Goal: Task Accomplishment & Management: Use online tool/utility

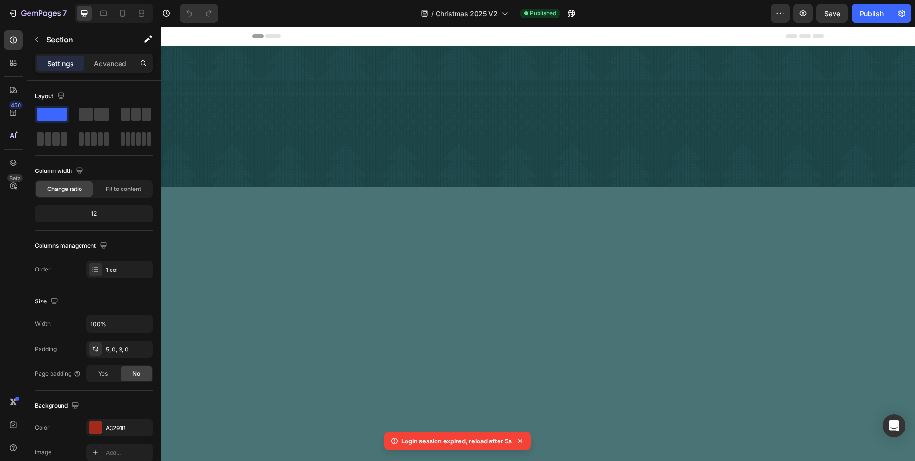
scroll to position [2323, 0]
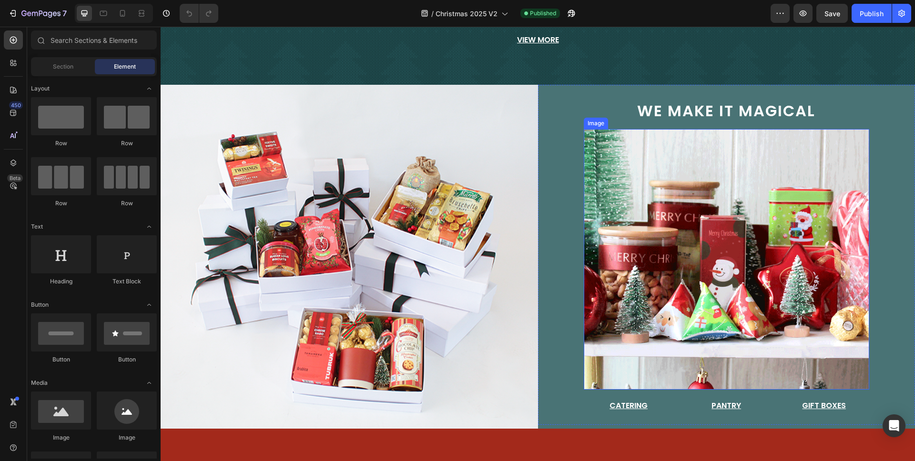
scroll to position [105, 0]
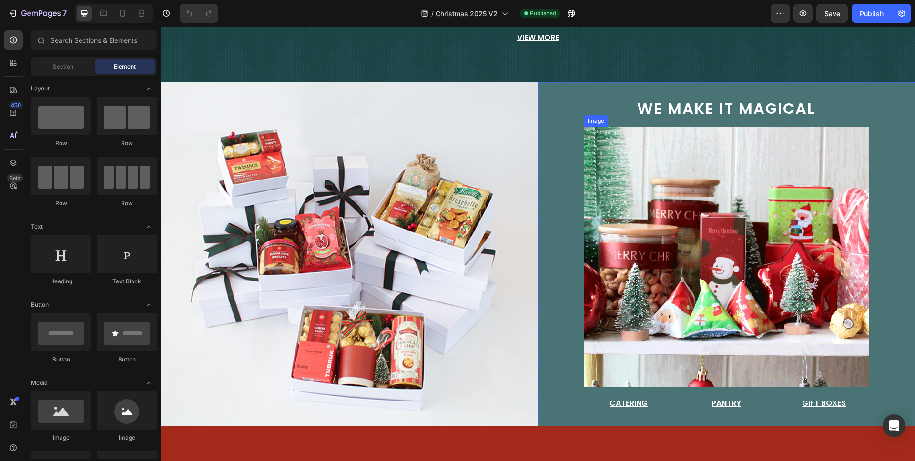
click at [704, 231] on img at bounding box center [727, 257] width 286 height 261
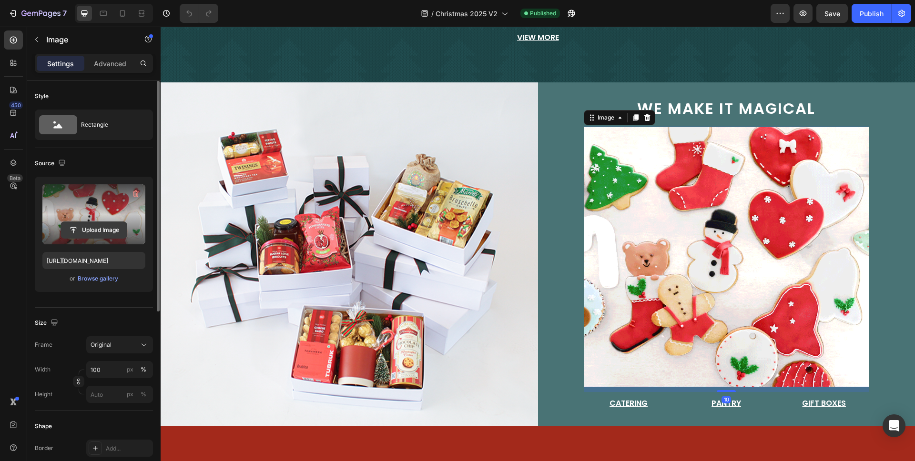
click at [107, 231] on input "file" at bounding box center [94, 230] width 66 height 16
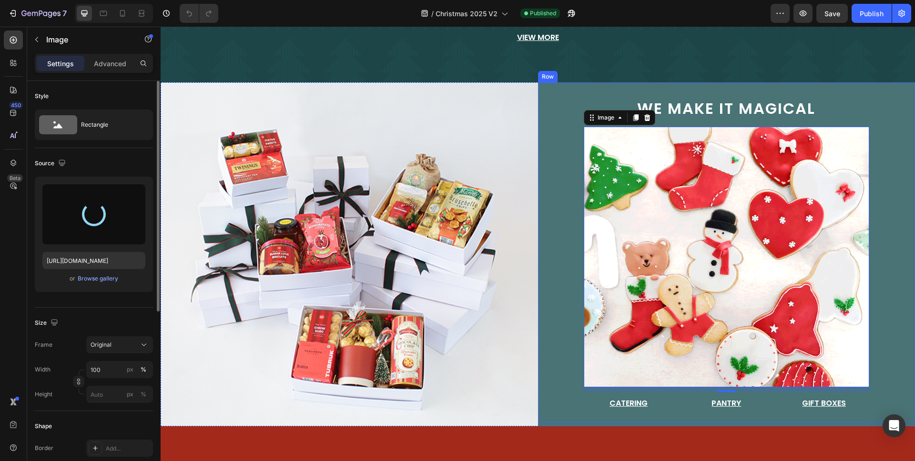
type input "[URL][DOMAIN_NAME]"
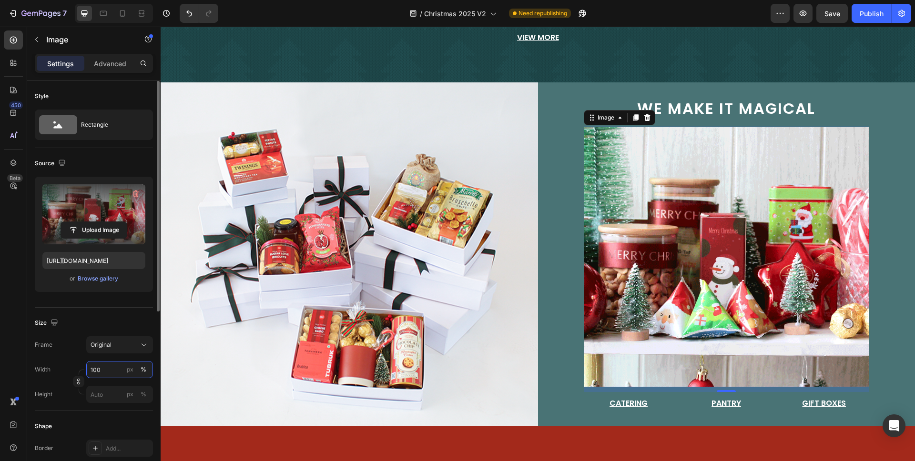
click at [101, 369] on input "100" at bounding box center [119, 369] width 67 height 17
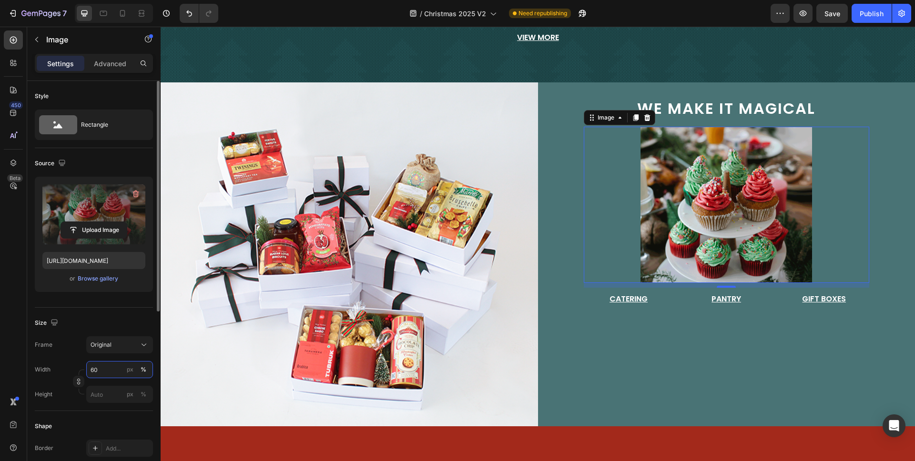
click at [115, 368] on input "60" at bounding box center [119, 369] width 67 height 17
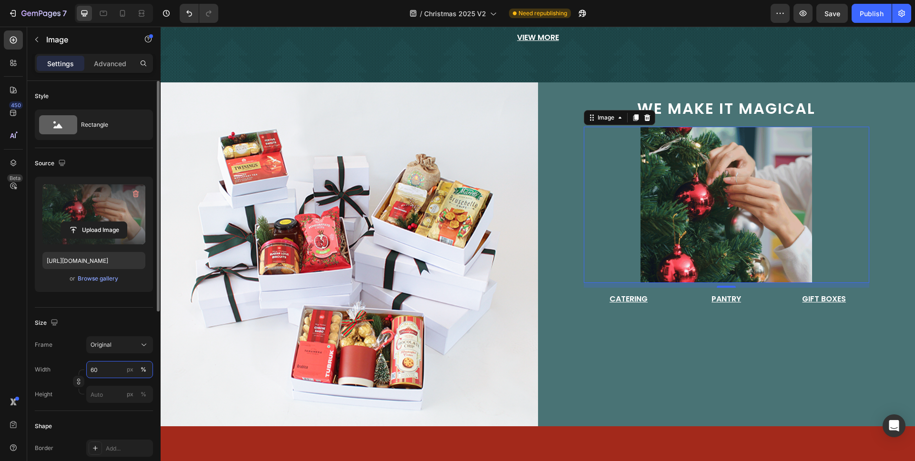
click at [115, 368] on input "60" at bounding box center [119, 369] width 67 height 17
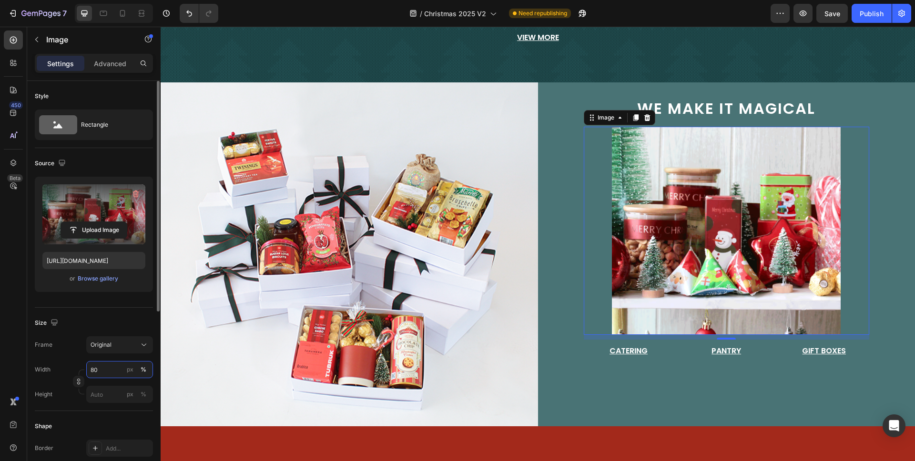
drag, startPoint x: 94, startPoint y: 370, endPoint x: 81, endPoint y: 370, distance: 13.3
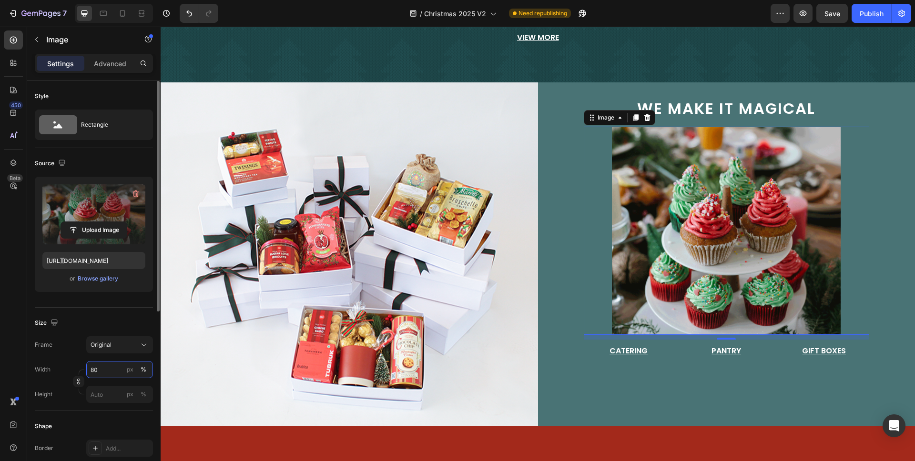
click at [81, 370] on div "Width 80 px % Height px %" at bounding box center [94, 382] width 118 height 42
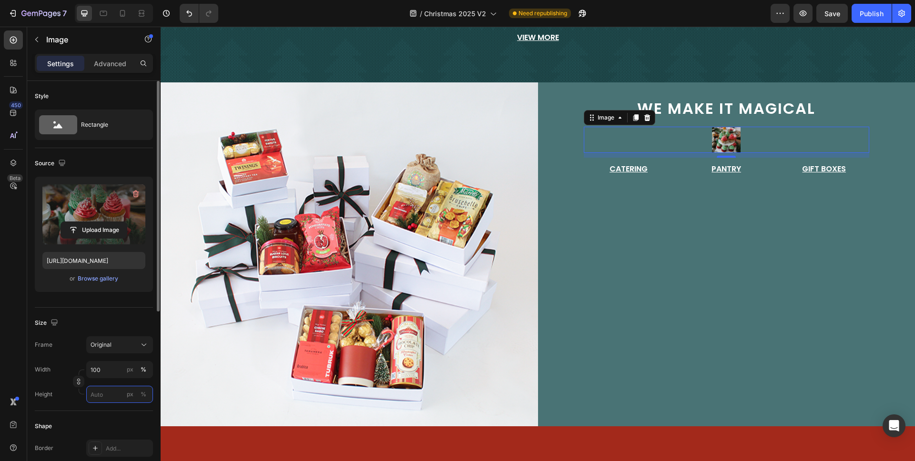
click at [109, 395] on input "px %" at bounding box center [119, 394] width 67 height 17
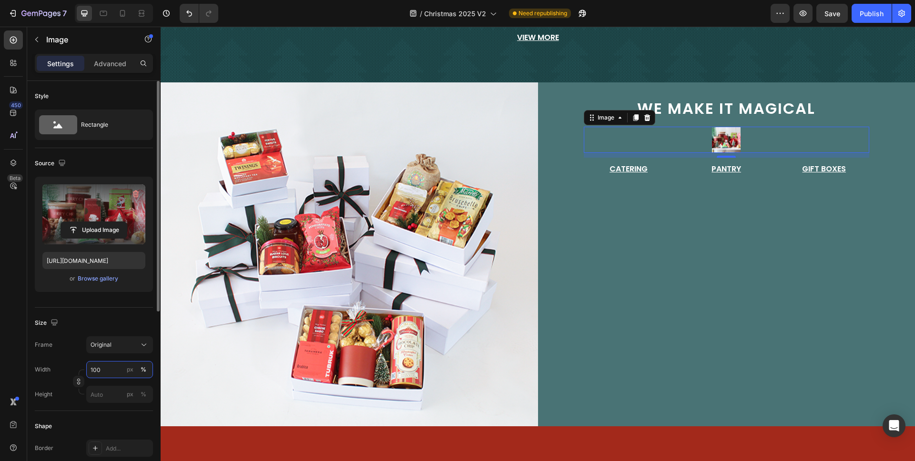
click at [110, 370] on input "100" at bounding box center [119, 369] width 67 height 17
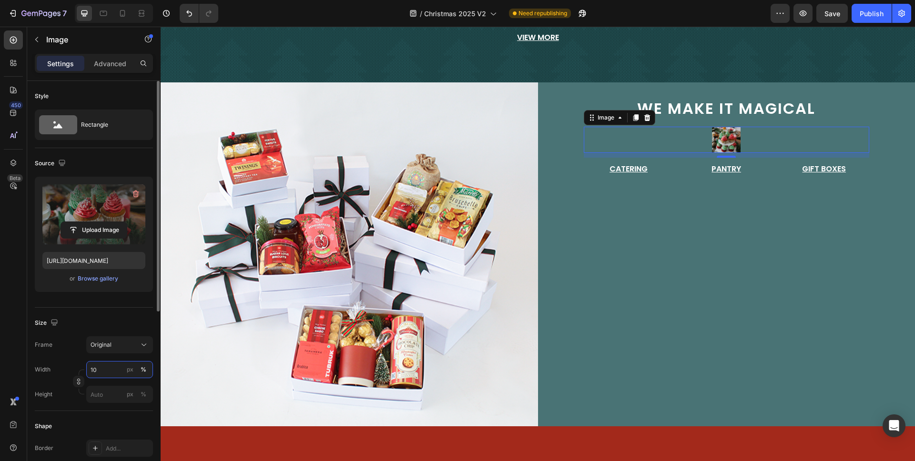
click at [101, 367] on input "10" at bounding box center [119, 369] width 67 height 17
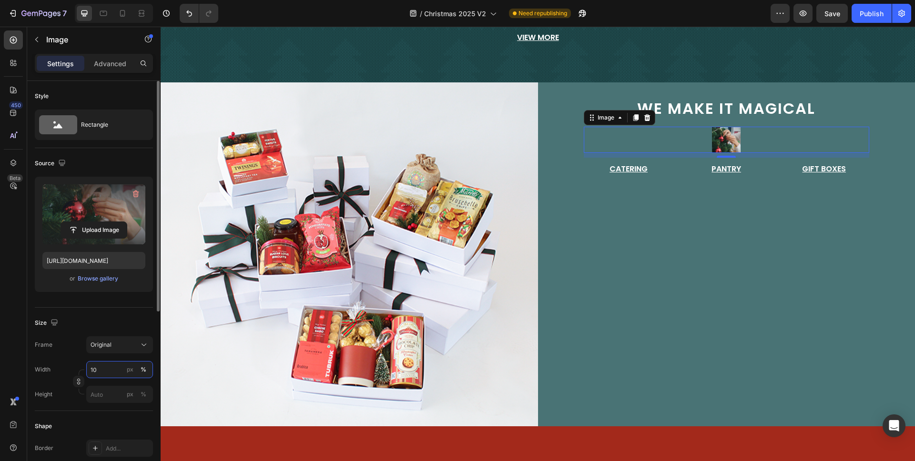
click at [93, 370] on input "10" at bounding box center [119, 369] width 67 height 17
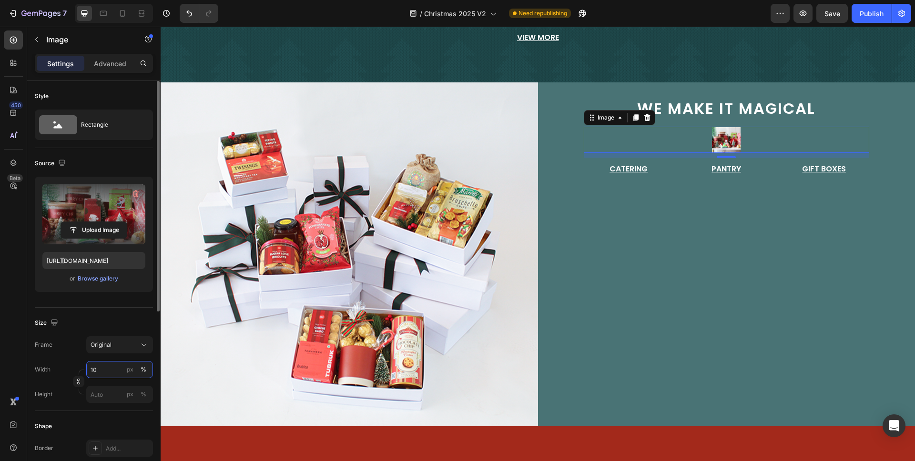
click at [112, 373] on input "10" at bounding box center [119, 369] width 67 height 17
click at [99, 392] on span "Full" at bounding box center [95, 392] width 10 height 9
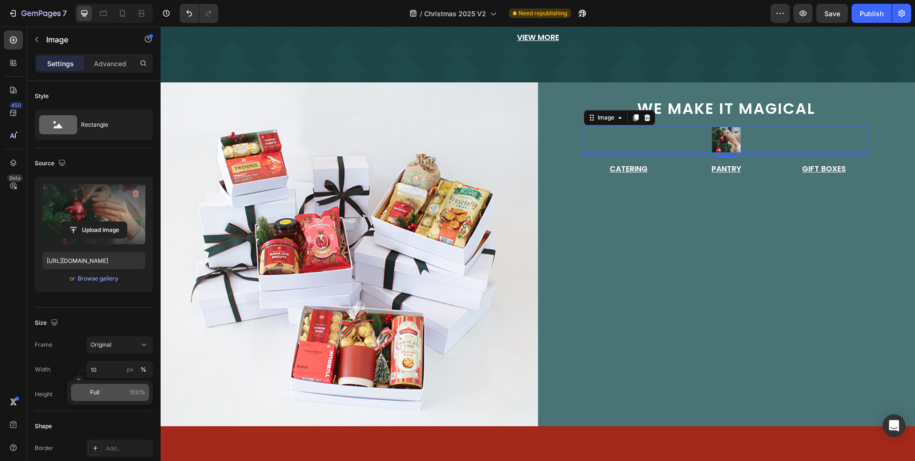
type input "100"
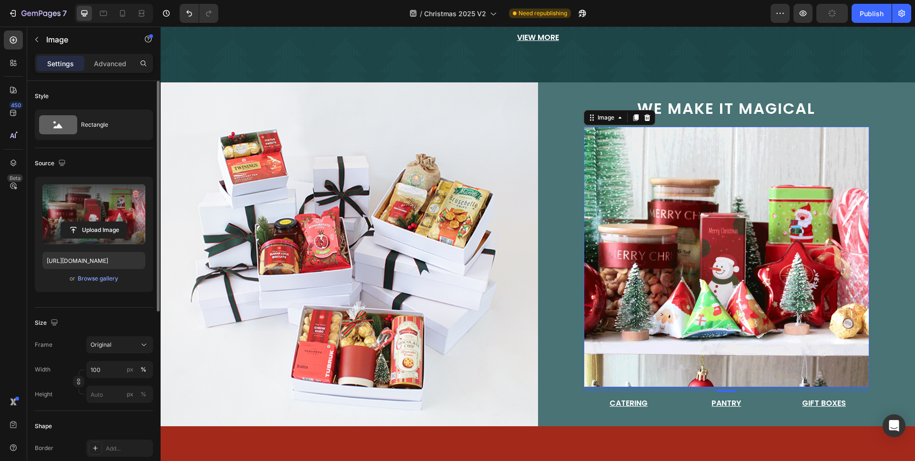
click at [65, 357] on div "Frame Original Width 100 px % Height px %" at bounding box center [94, 369] width 118 height 67
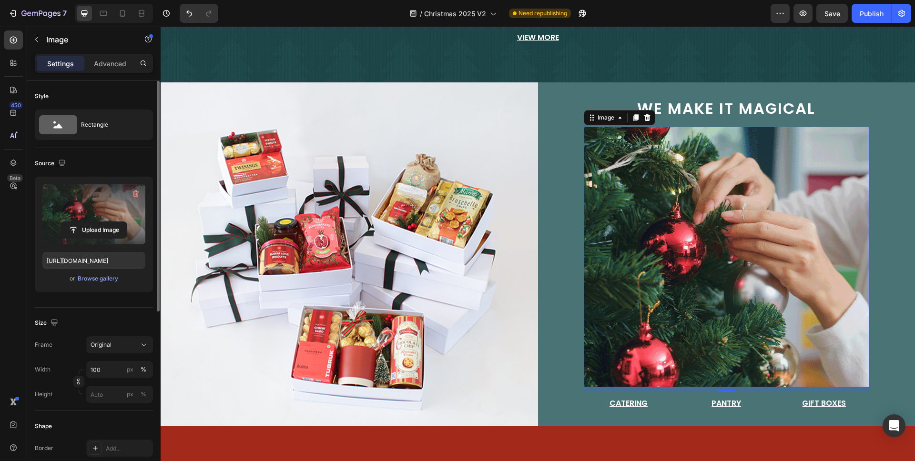
click at [78, 328] on div "Size" at bounding box center [94, 322] width 118 height 15
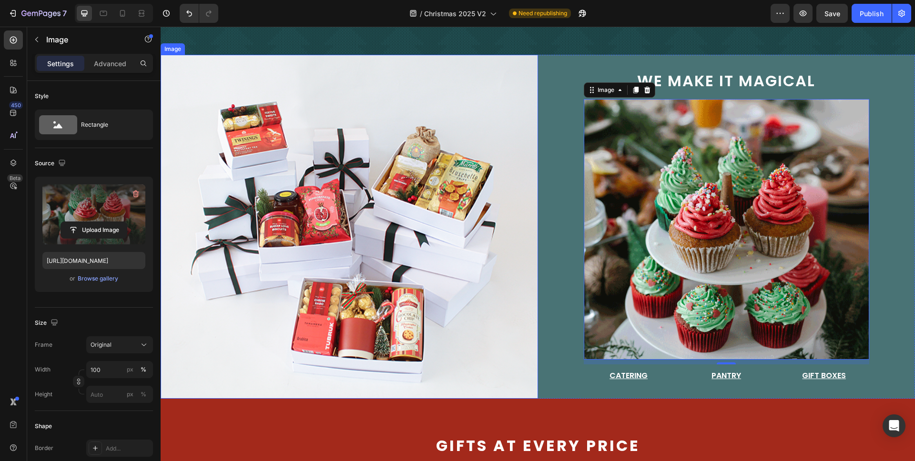
scroll to position [134, 0]
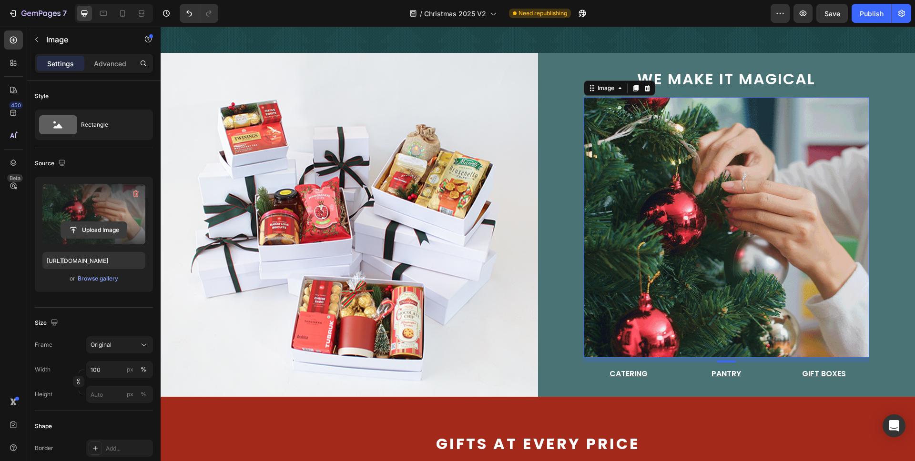
click at [111, 232] on input "file" at bounding box center [94, 230] width 66 height 16
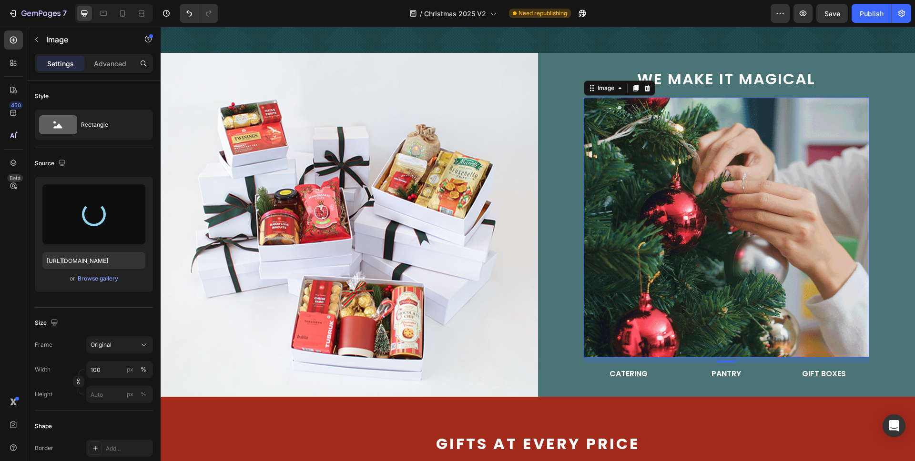
type input "[URL][DOMAIN_NAME]"
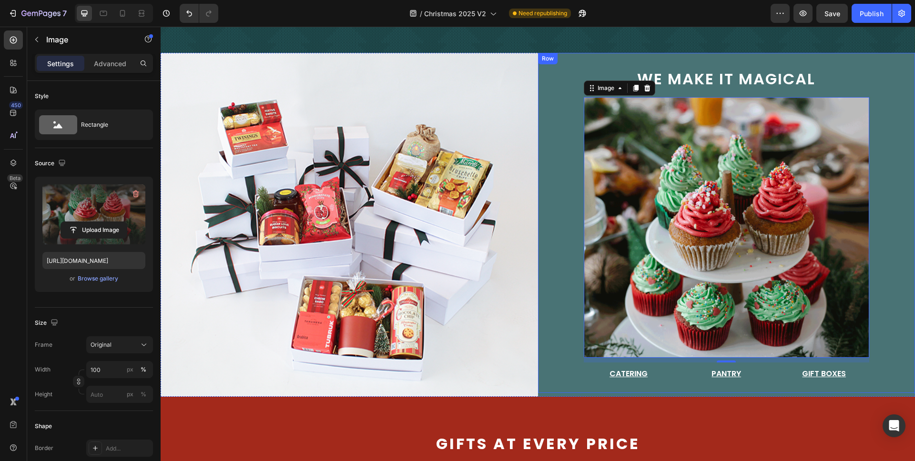
click at [548, 375] on div "we make it magical Text Block Image 10 Catering Button Pantry Button Gift Boxes…" at bounding box center [726, 223] width 377 height 340
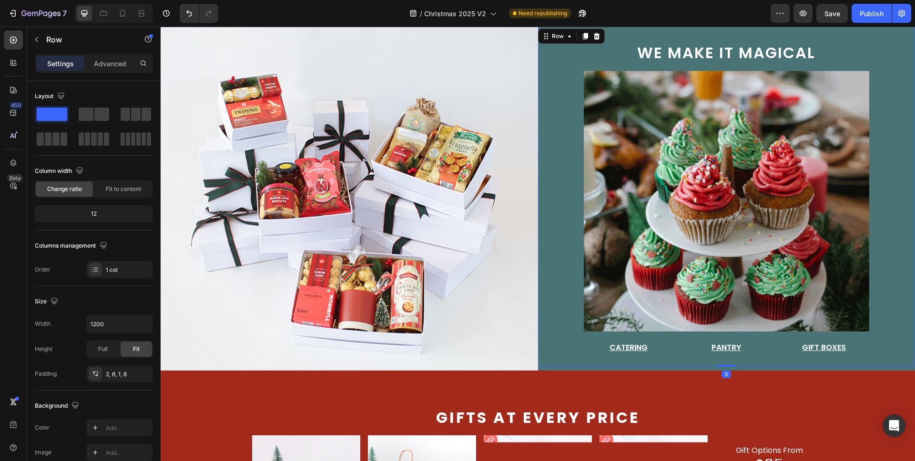
scroll to position [161, 0]
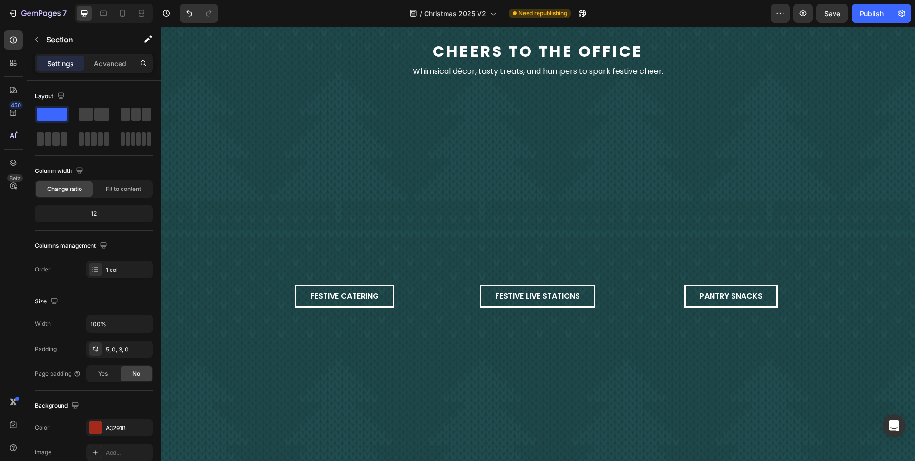
scroll to position [936, 0]
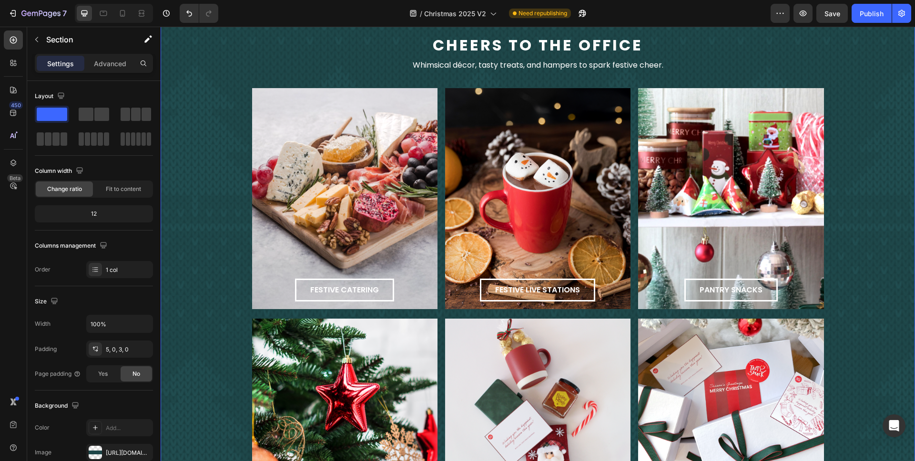
click at [871, 182] on div "cheers to the office Text Block Whimsical décor, tasty treats, and hampers to s…" at bounding box center [538, 292] width 754 height 513
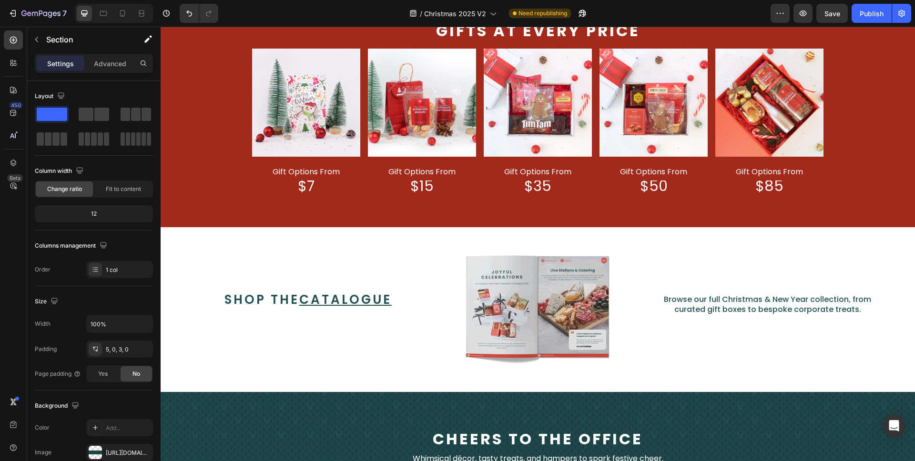
scroll to position [545, 0]
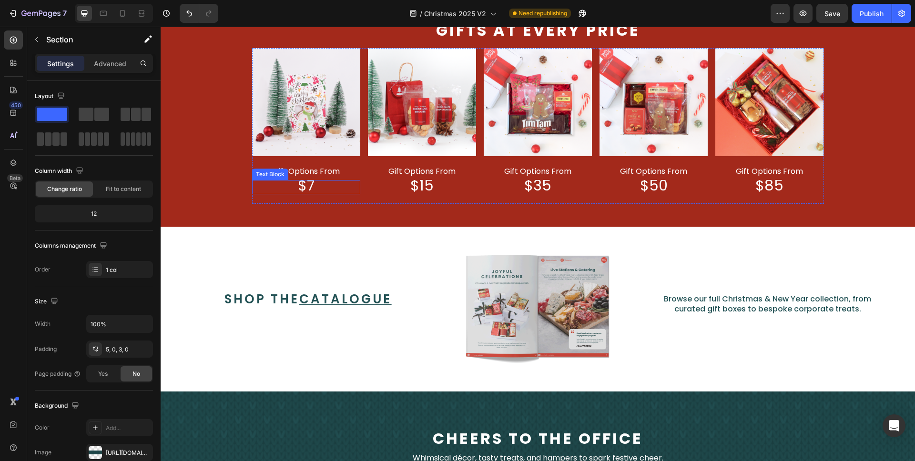
click at [315, 173] on span "gift options from" at bounding box center [306, 171] width 67 height 11
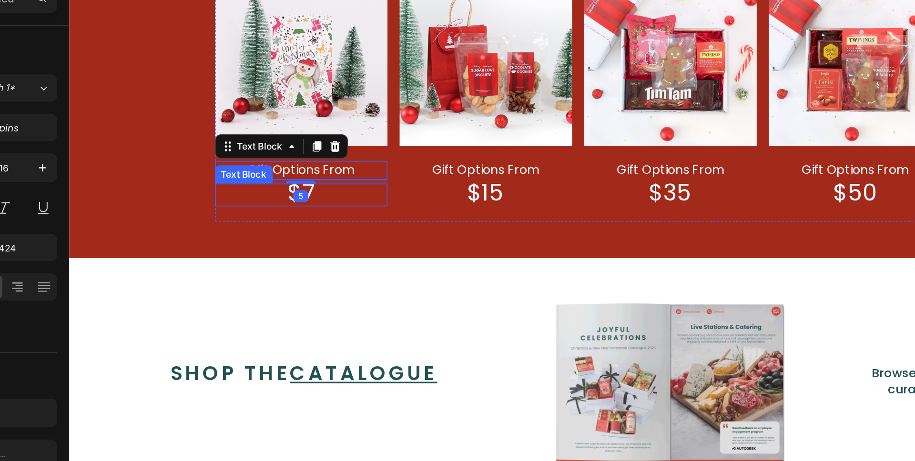
click at [218, 99] on span "$7" at bounding box center [214, 98] width 17 height 20
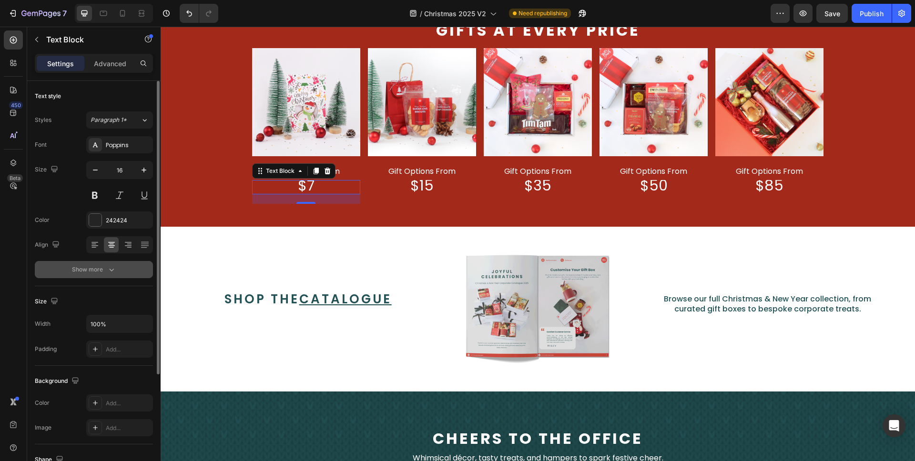
click at [97, 273] on div "Show more" at bounding box center [94, 270] width 44 height 10
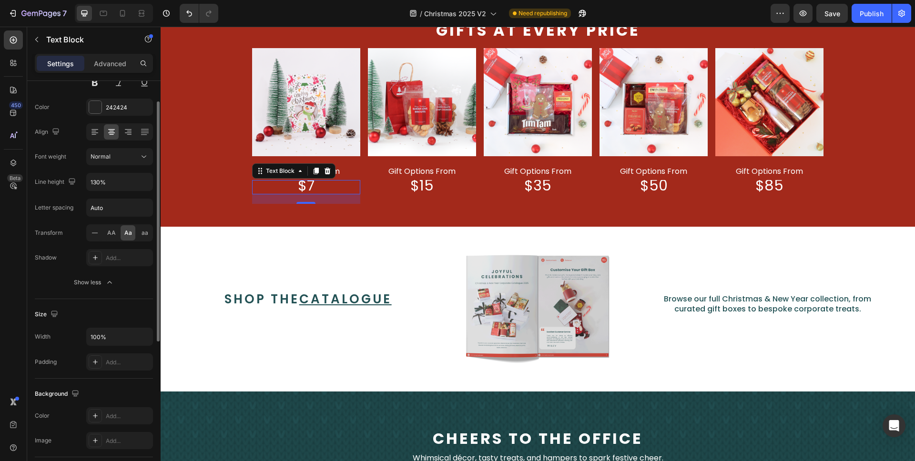
scroll to position [0, 0]
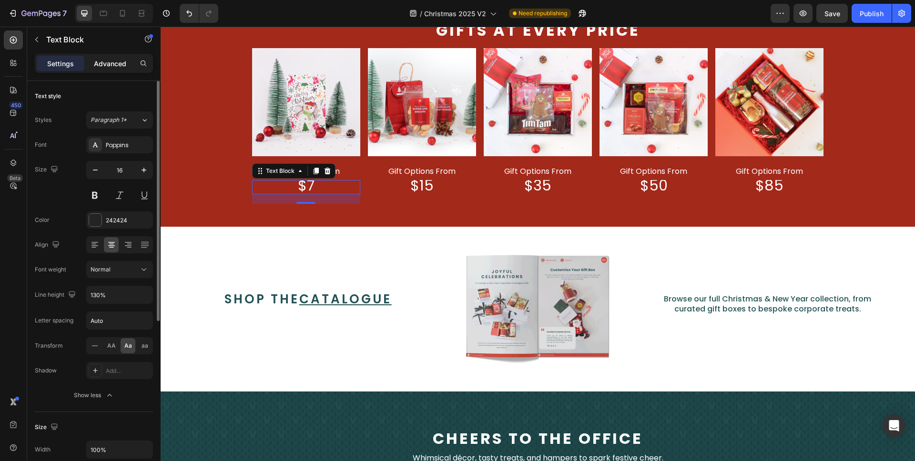
click at [103, 64] on p "Advanced" at bounding box center [110, 64] width 32 height 10
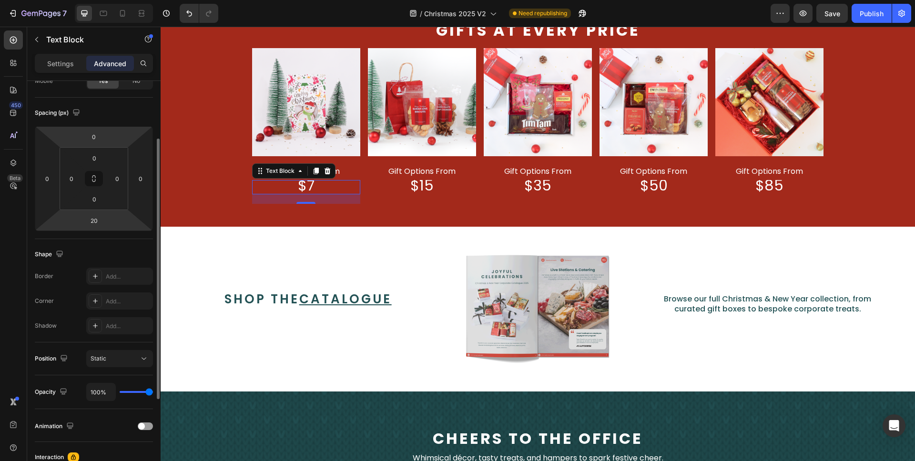
scroll to position [91, 0]
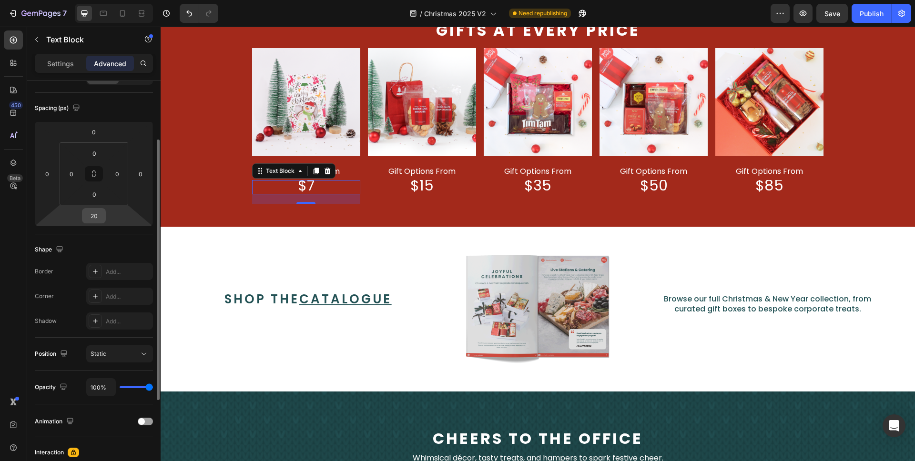
click at [92, 217] on input "20" at bounding box center [93, 216] width 19 height 14
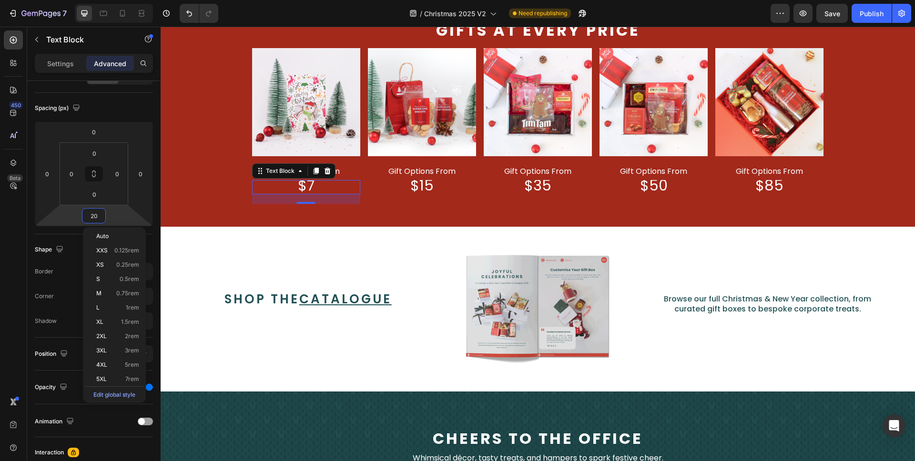
click at [119, 0] on html "7 Version history / Christmas 2025 V2 Need republishing Preview Save Publish 45…" at bounding box center [457, 0] width 915 height 0
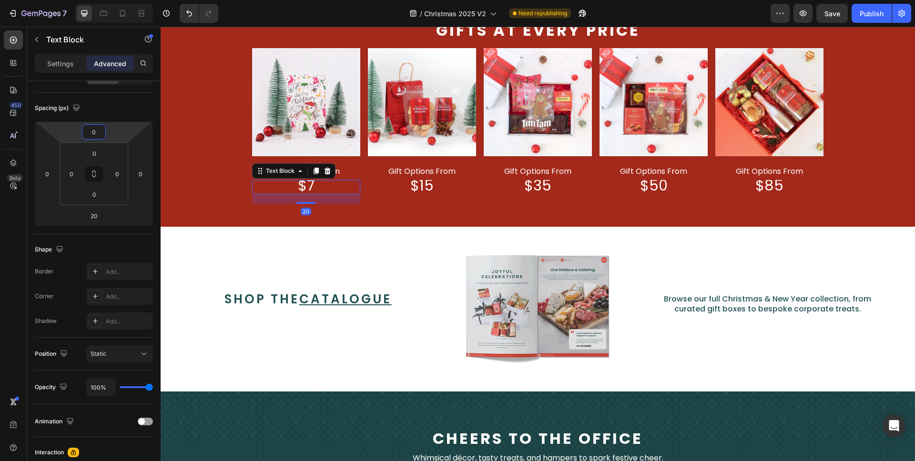
click at [101, 133] on input "0" at bounding box center [93, 132] width 19 height 14
click at [133, 108] on div "Spacing (px)" at bounding box center [94, 108] width 118 height 15
click at [51, 61] on p "Settings" at bounding box center [60, 64] width 27 height 10
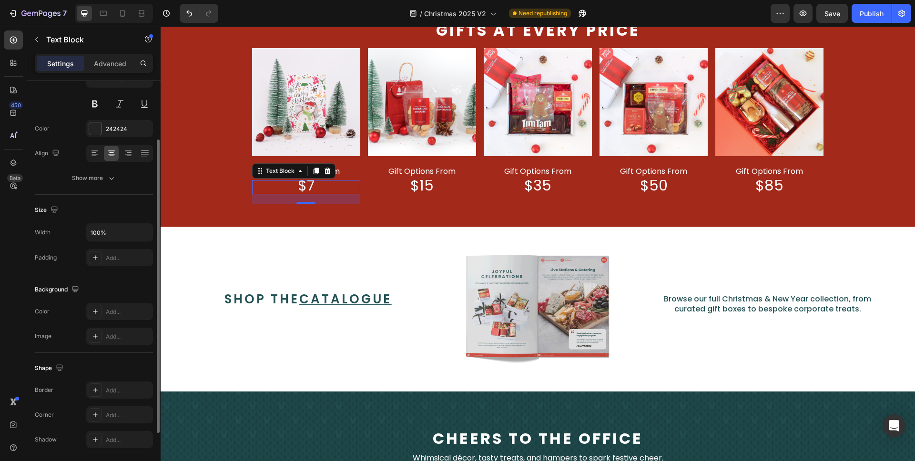
scroll to position [0, 0]
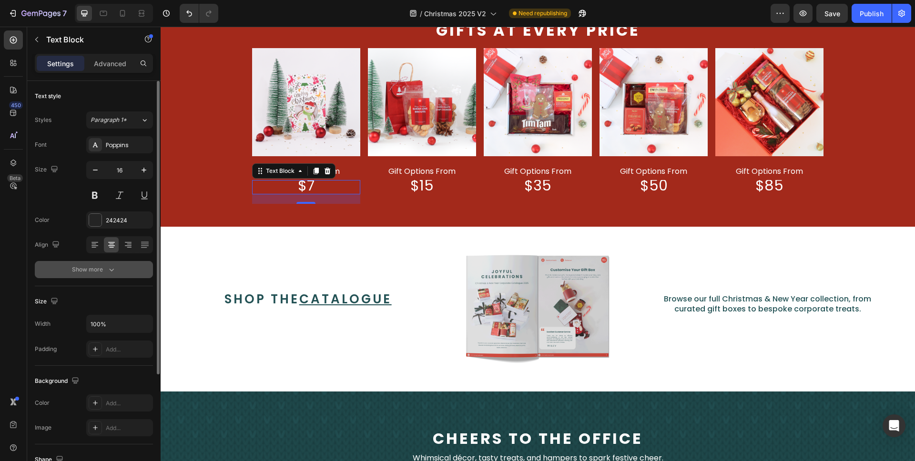
click at [75, 263] on button "Show more" at bounding box center [94, 269] width 118 height 17
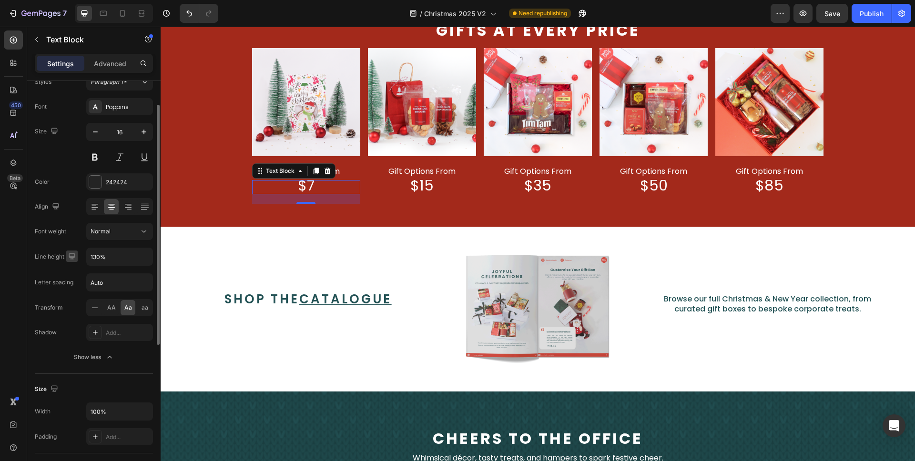
scroll to position [41, 0]
click at [123, 252] on input "130%" at bounding box center [120, 253] width 66 height 17
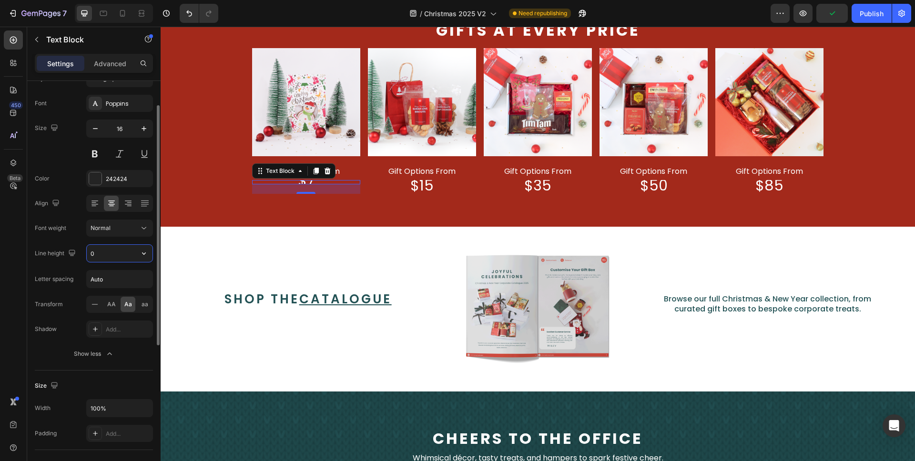
click at [127, 253] on input "0" at bounding box center [120, 253] width 66 height 17
click at [144, 253] on icon "button" at bounding box center [144, 254] width 4 height 2
click at [143, 253] on icon "button" at bounding box center [144, 254] width 10 height 10
click at [118, 348] on p "180%" at bounding box center [117, 350] width 54 height 9
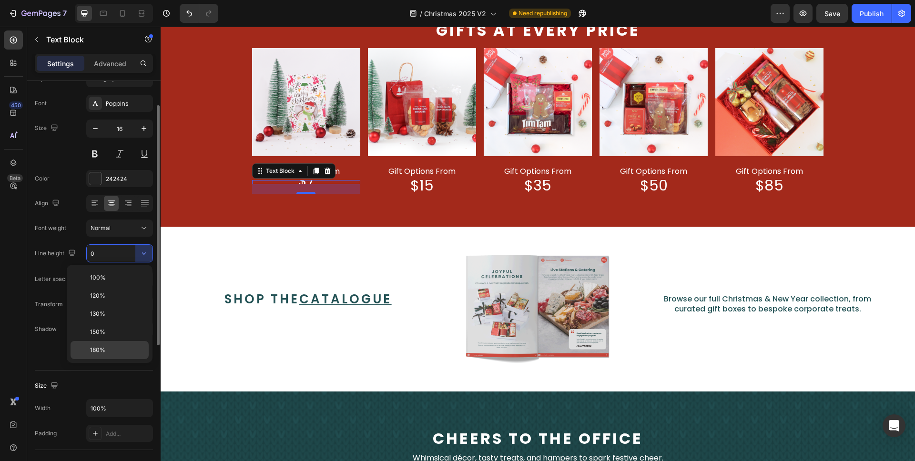
type input "180%"
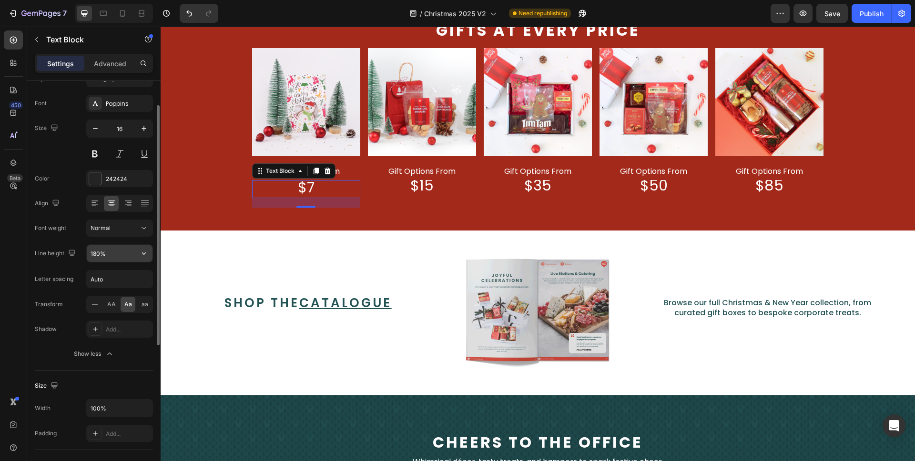
click at [147, 253] on icon "button" at bounding box center [144, 254] width 10 height 10
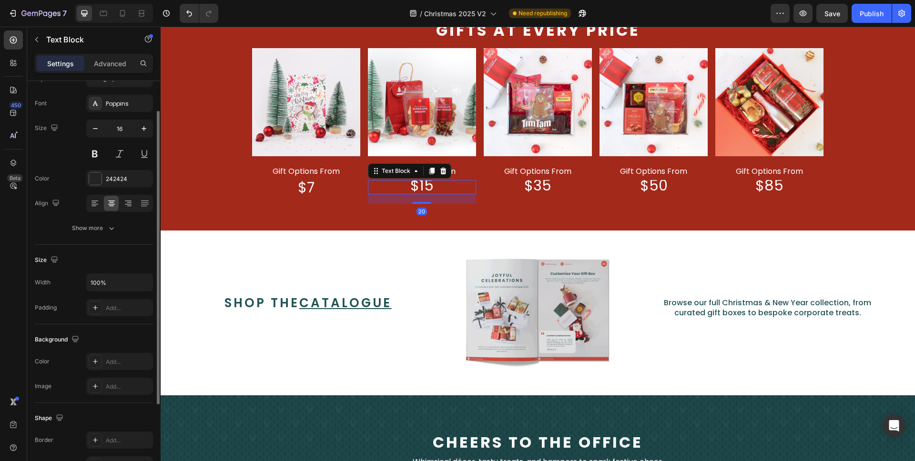
click at [456, 180] on div "$15" at bounding box center [422, 187] width 108 height 14
click at [128, 280] on input "100%" at bounding box center [120, 282] width 66 height 17
click at [137, 259] on div "Size" at bounding box center [94, 260] width 118 height 15
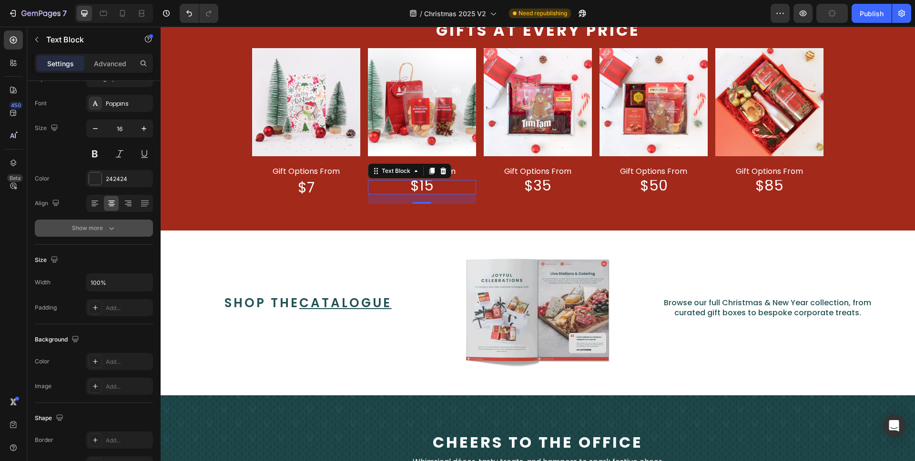
click at [102, 230] on div "Show more" at bounding box center [94, 228] width 44 height 10
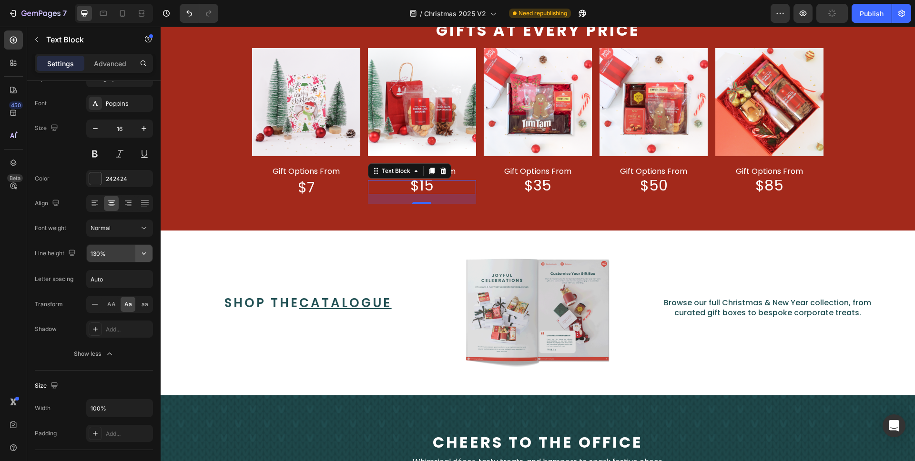
click at [143, 252] on icon "button" at bounding box center [144, 254] width 10 height 10
click at [111, 354] on p "180%" at bounding box center [117, 350] width 54 height 9
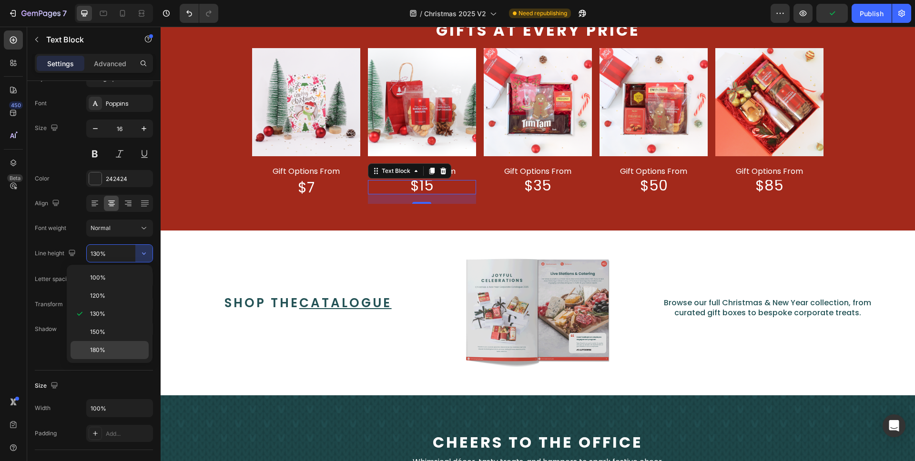
type input "180%"
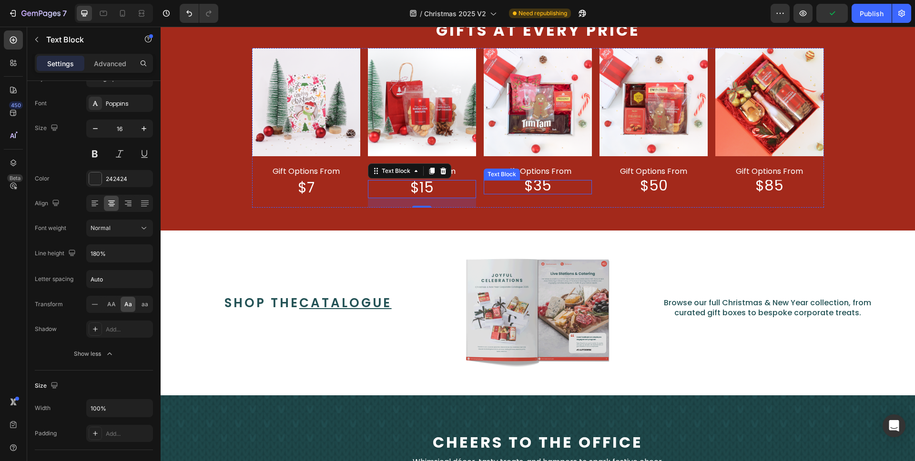
click at [544, 185] on span "$35" at bounding box center [537, 185] width 27 height 20
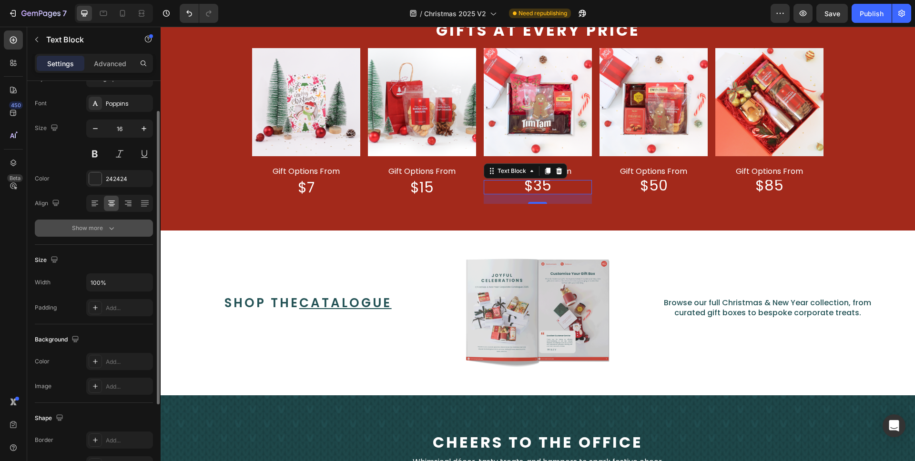
click at [109, 230] on icon "button" at bounding box center [112, 228] width 10 height 10
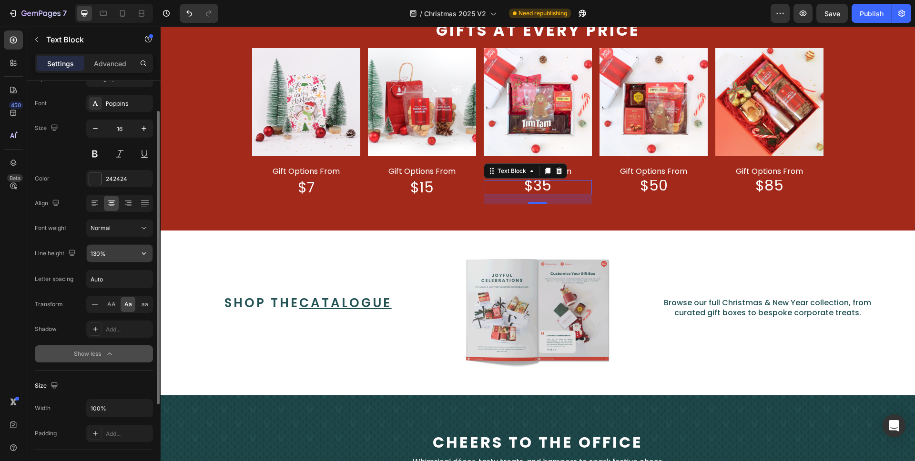
click at [142, 259] on button "button" at bounding box center [143, 253] width 17 height 17
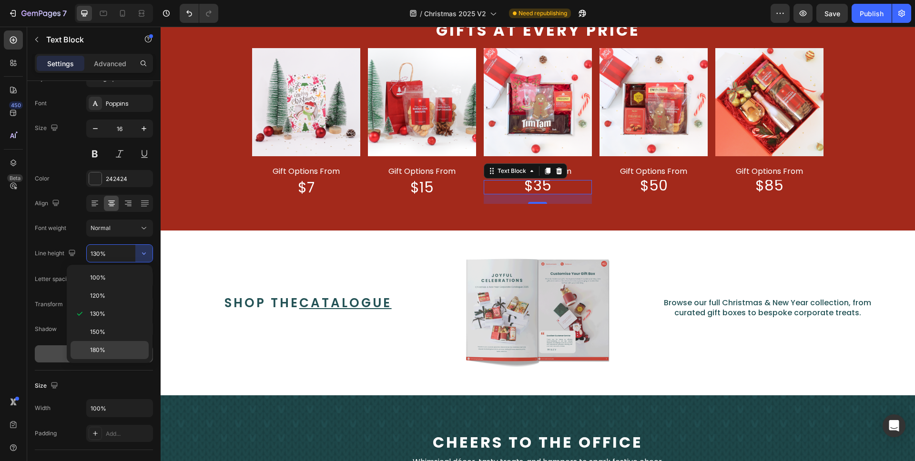
click at [106, 351] on p "180%" at bounding box center [117, 350] width 54 height 9
type input "180%"
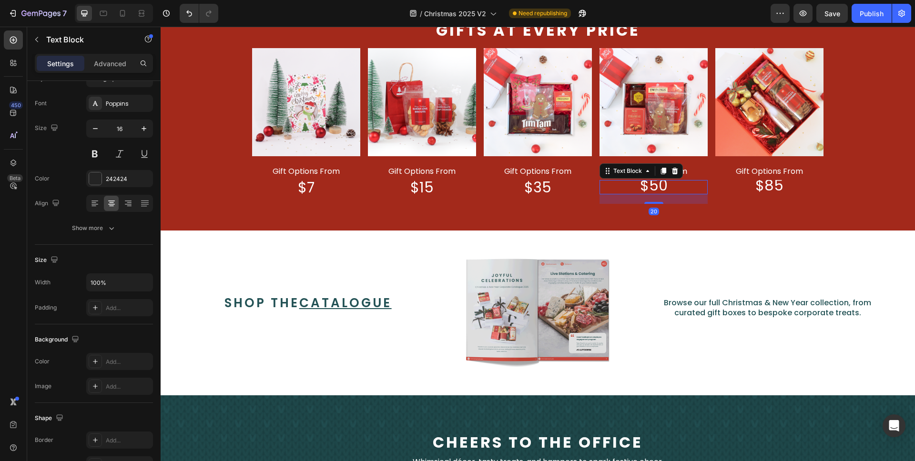
click at [667, 184] on p "$50" at bounding box center [653, 187] width 106 height 12
click at [108, 225] on icon "button" at bounding box center [112, 228] width 10 height 10
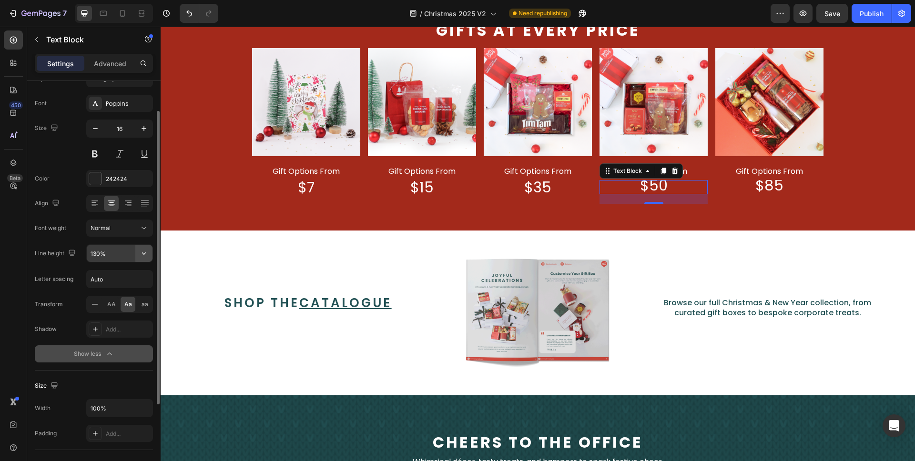
click at [144, 253] on icon "button" at bounding box center [144, 254] width 10 height 10
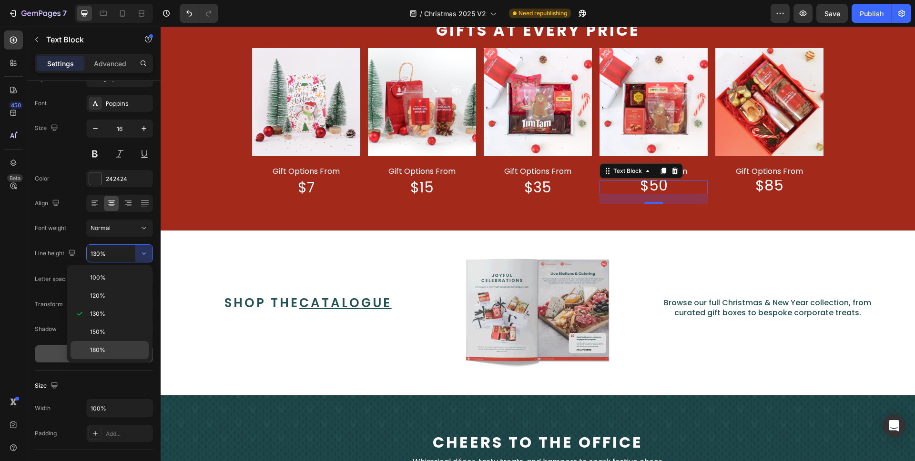
click at [100, 353] on span "180%" at bounding box center [97, 350] width 15 height 9
type input "180%"
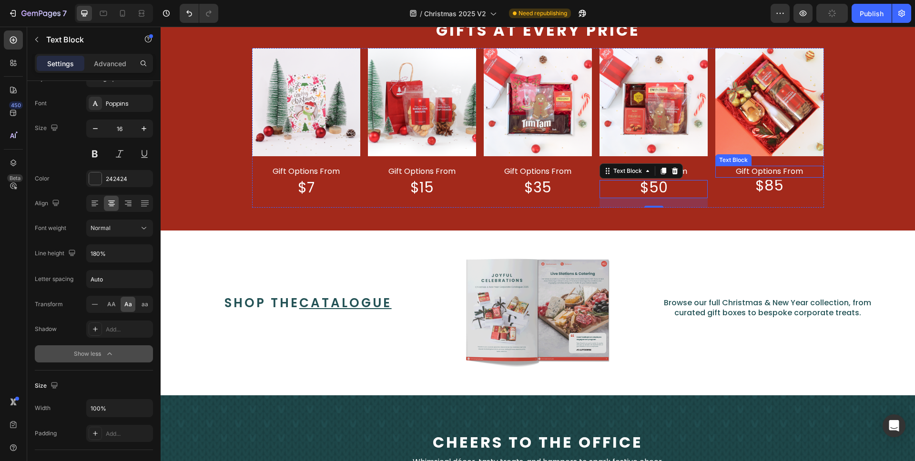
click at [759, 175] on span "gift options from" at bounding box center [769, 171] width 67 height 11
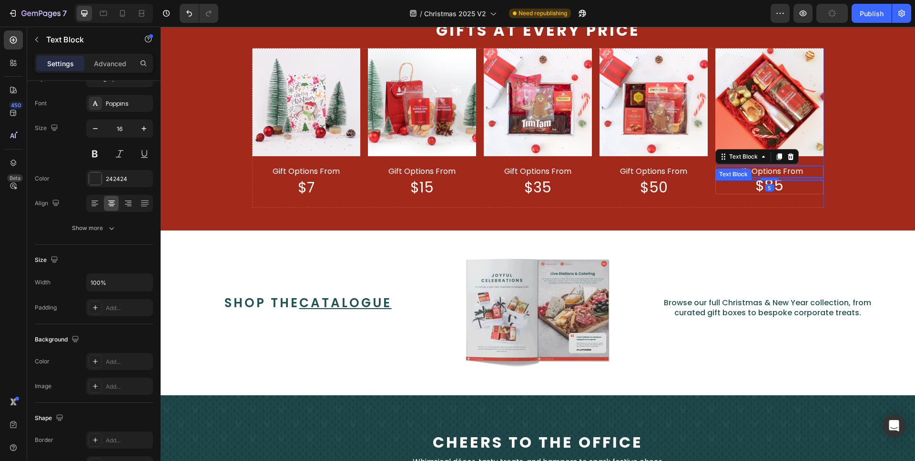
click at [784, 186] on p "$85" at bounding box center [769, 187] width 106 height 12
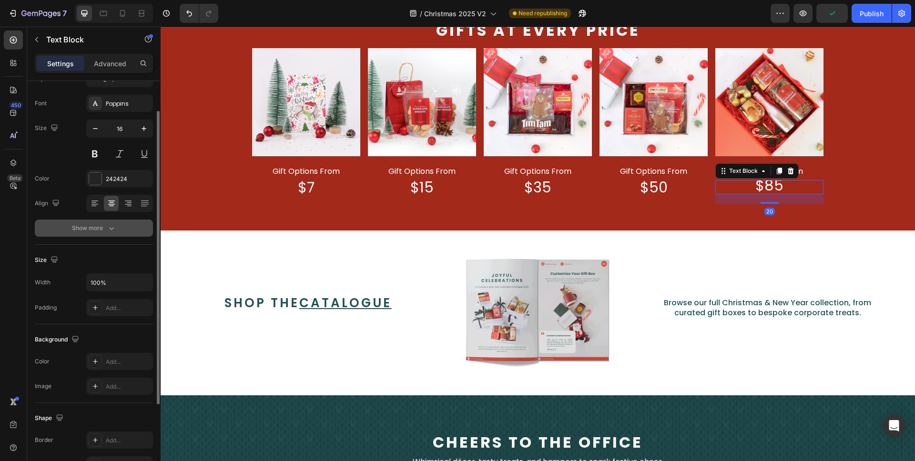
click at [94, 233] on button "Show more" at bounding box center [94, 228] width 118 height 17
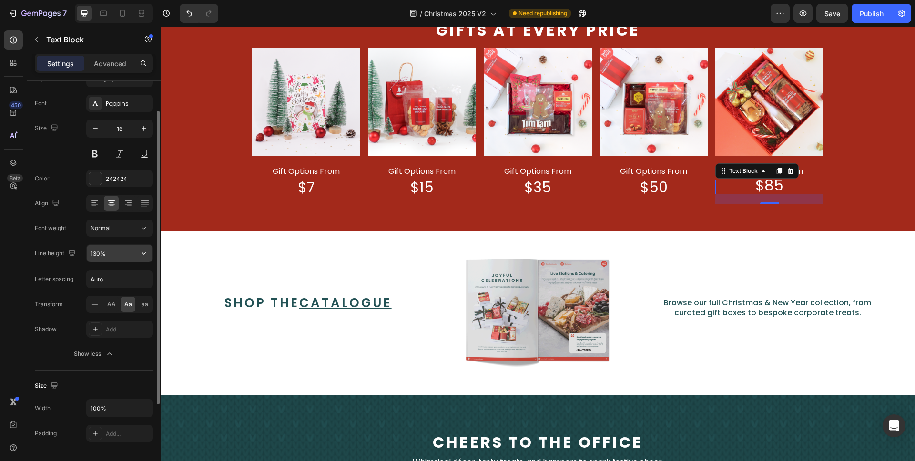
click at [127, 251] on input "130%" at bounding box center [120, 253] width 66 height 17
click at [141, 260] on button "button" at bounding box center [143, 253] width 17 height 17
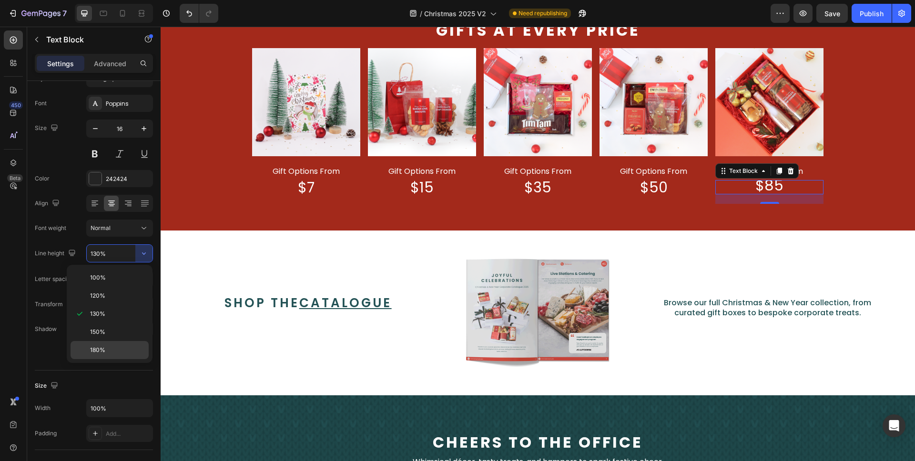
click at [101, 351] on span "180%" at bounding box center [97, 350] width 15 height 9
type input "180%"
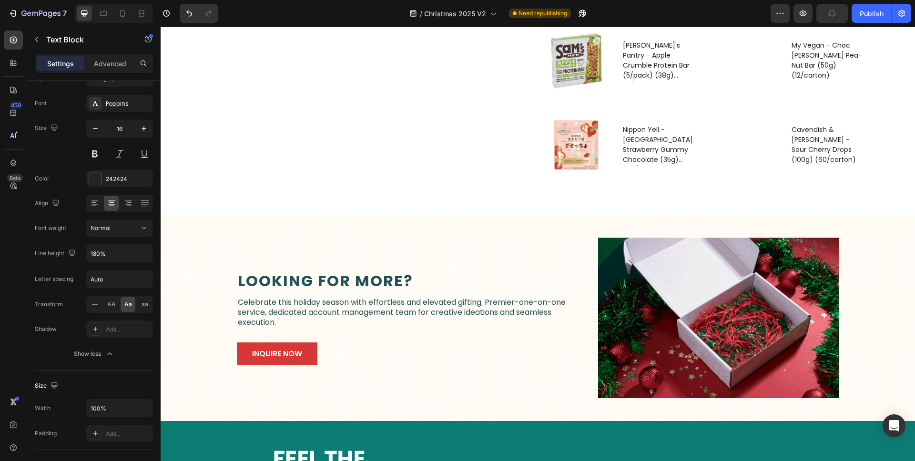
scroll to position [1780, 0]
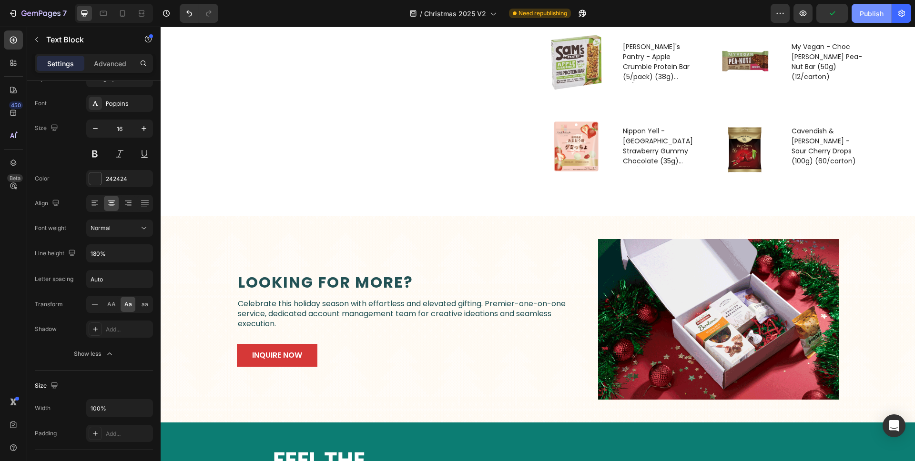
click at [877, 11] on div "Publish" at bounding box center [872, 14] width 24 height 10
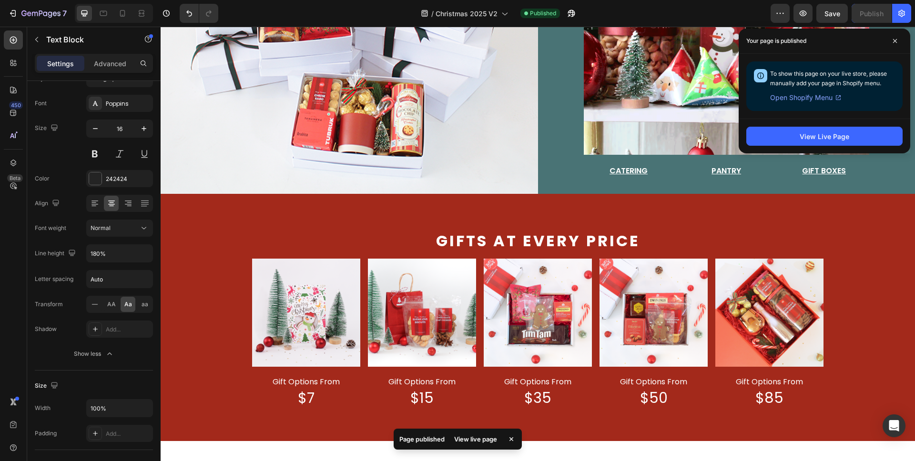
scroll to position [355, 0]
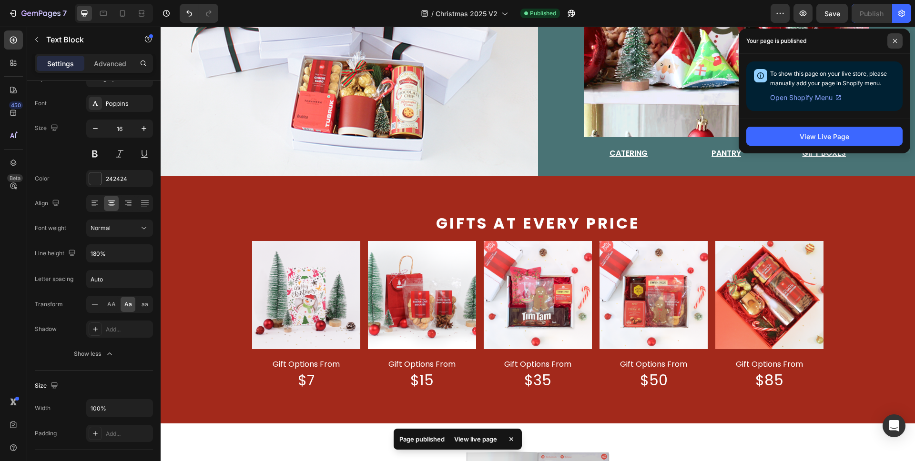
click at [901, 40] on span at bounding box center [894, 40] width 15 height 15
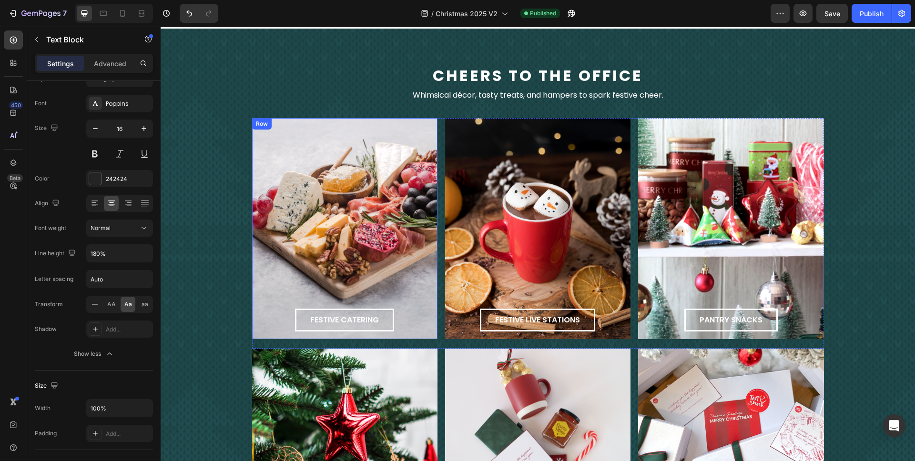
scroll to position [911, 0]
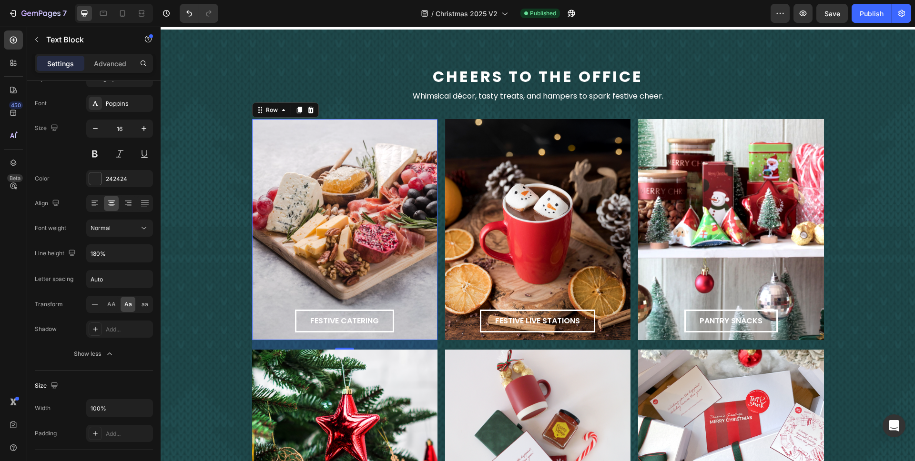
click at [409, 185] on div "festive catering Button Row 0" at bounding box center [344, 229] width 185 height 221
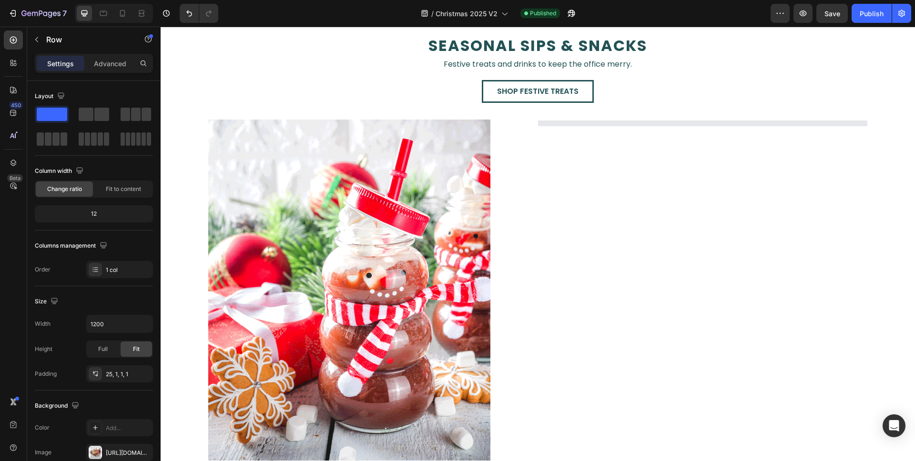
scroll to position [1517, 0]
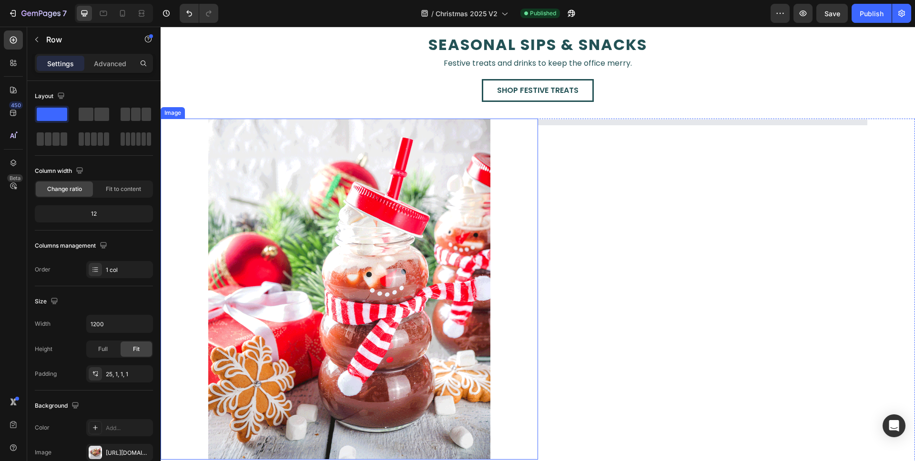
click at [410, 263] on img at bounding box center [349, 289] width 282 height 341
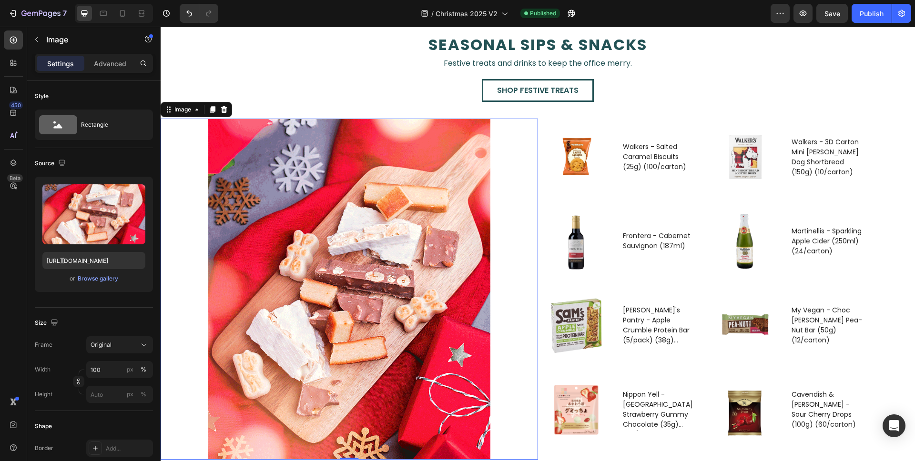
click at [418, 294] on img at bounding box center [349, 289] width 282 height 341
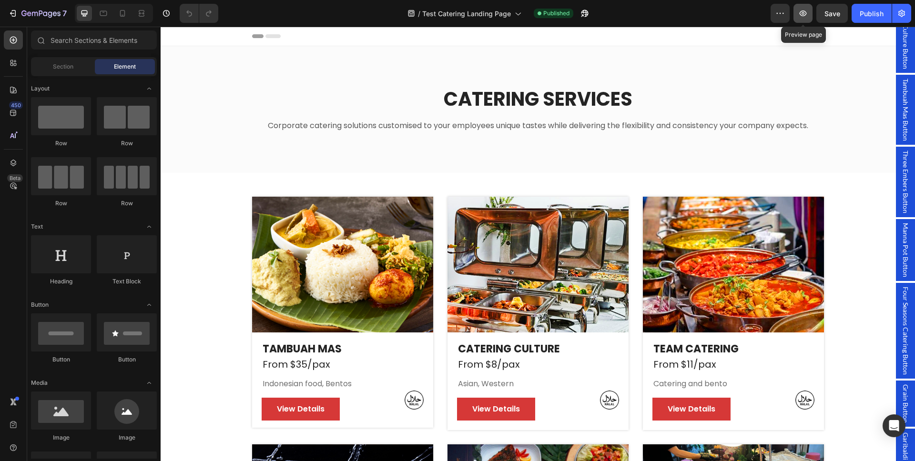
click at [801, 17] on icon "button" at bounding box center [803, 14] width 10 height 10
